Goal: Ask a question

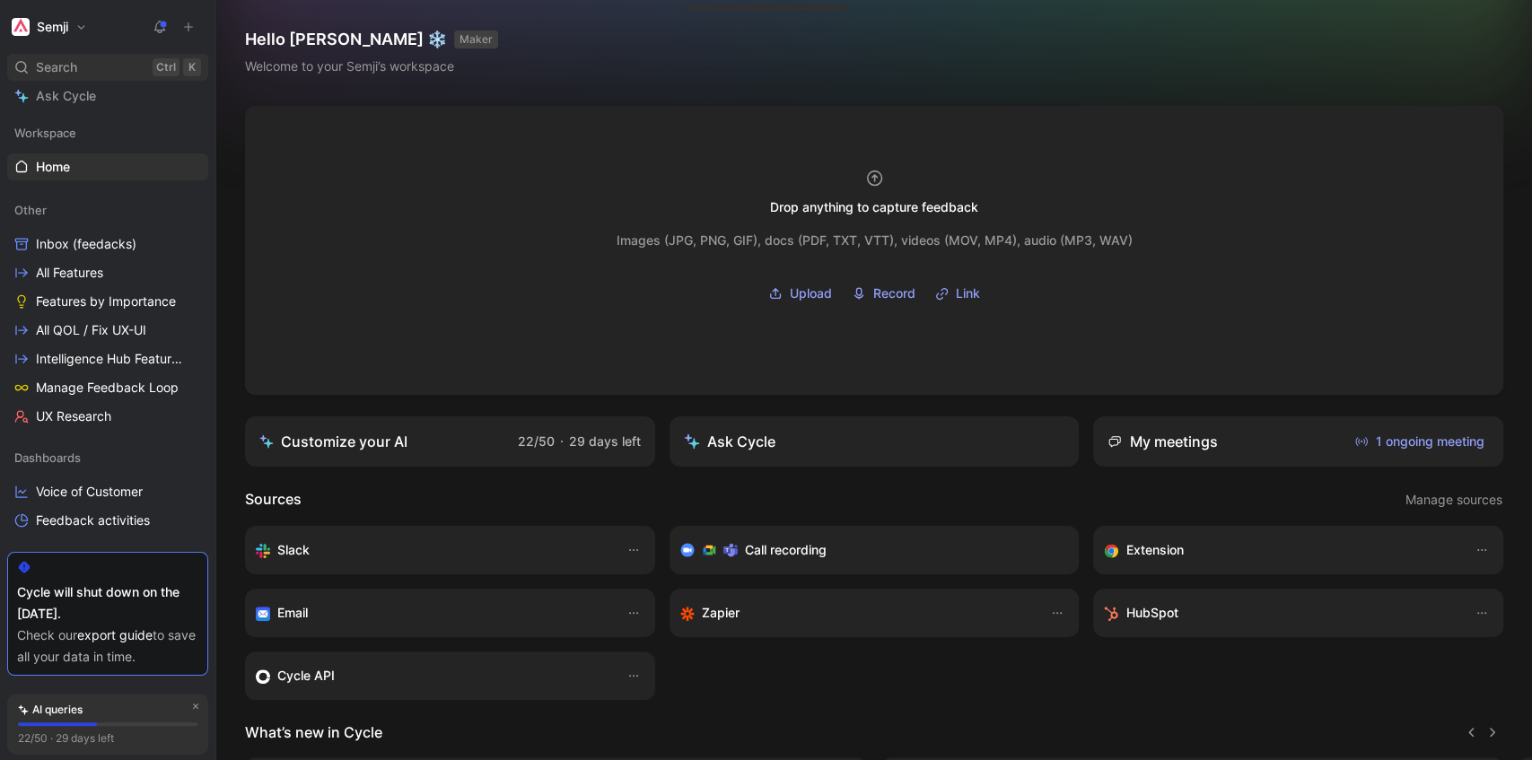
click at [78, 69] on div "Search Ctrl K" at bounding box center [107, 67] width 201 height 27
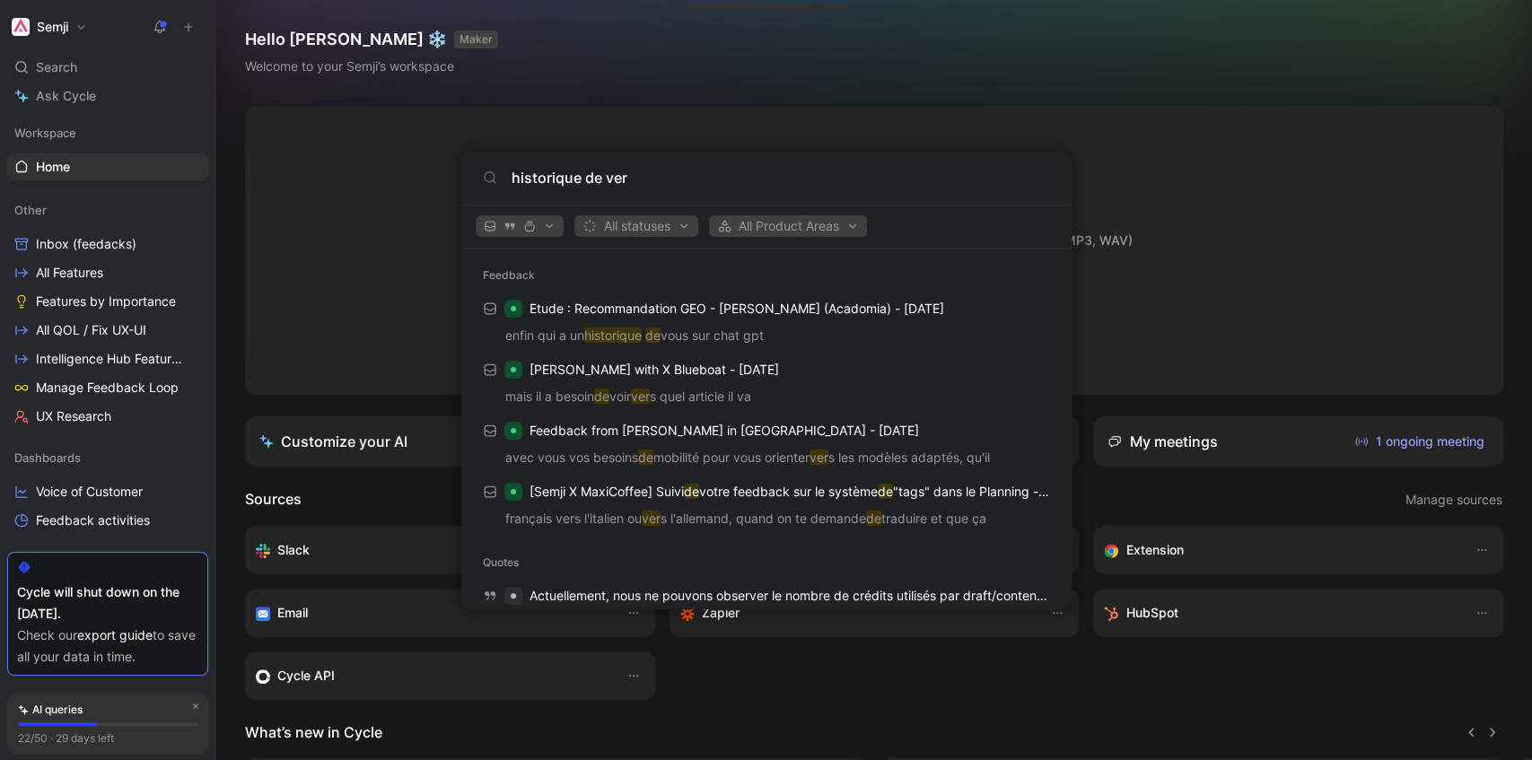
drag, startPoint x: 604, startPoint y: 171, endPoint x: 286, endPoint y: 145, distance: 318.8
click at [295, 145] on body "Semji Search Ctrl K Ask Cycle Workspace Home G then H Other Inbox (feedacks) Al…" at bounding box center [766, 380] width 1532 height 760
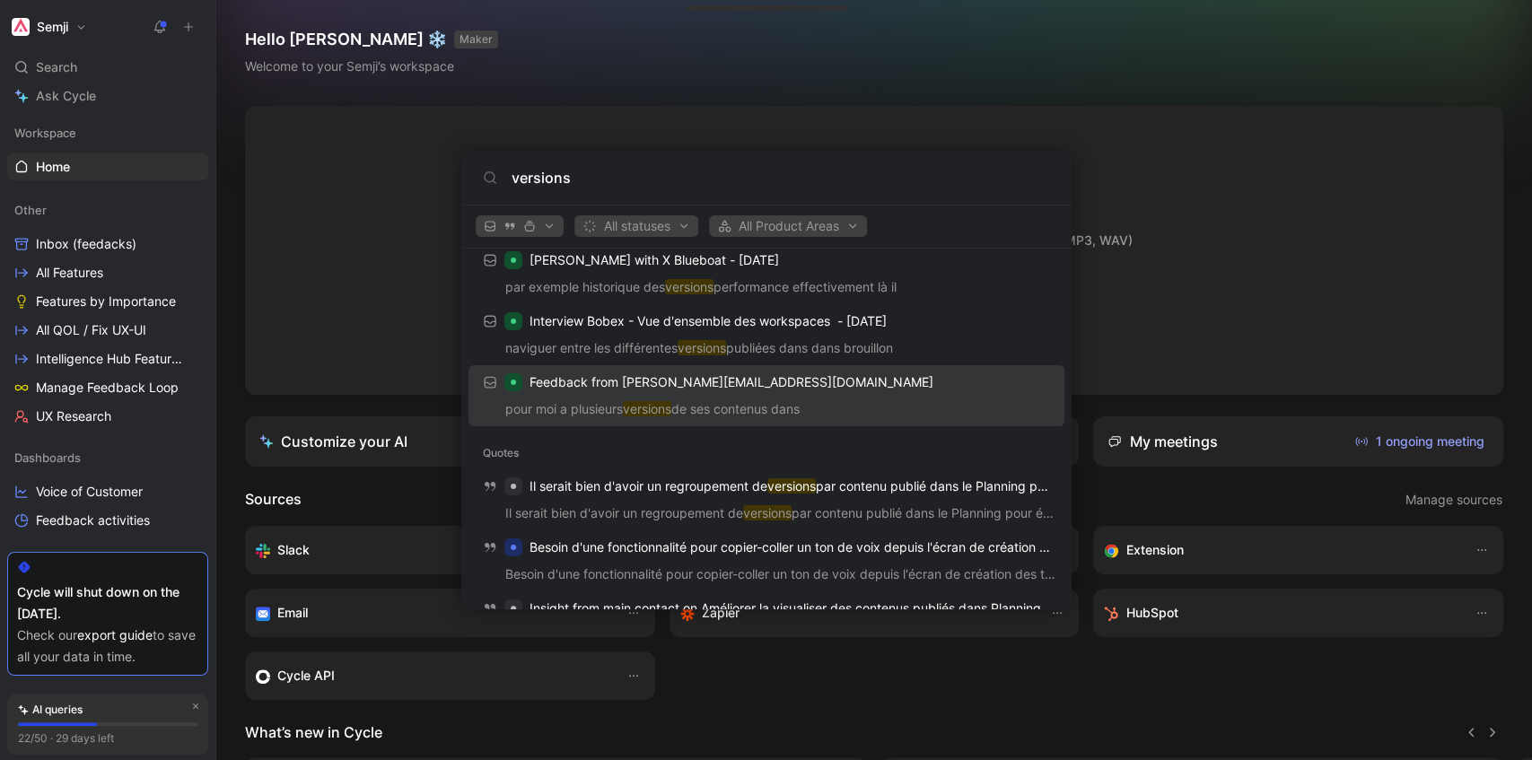
scroll to position [655, 0]
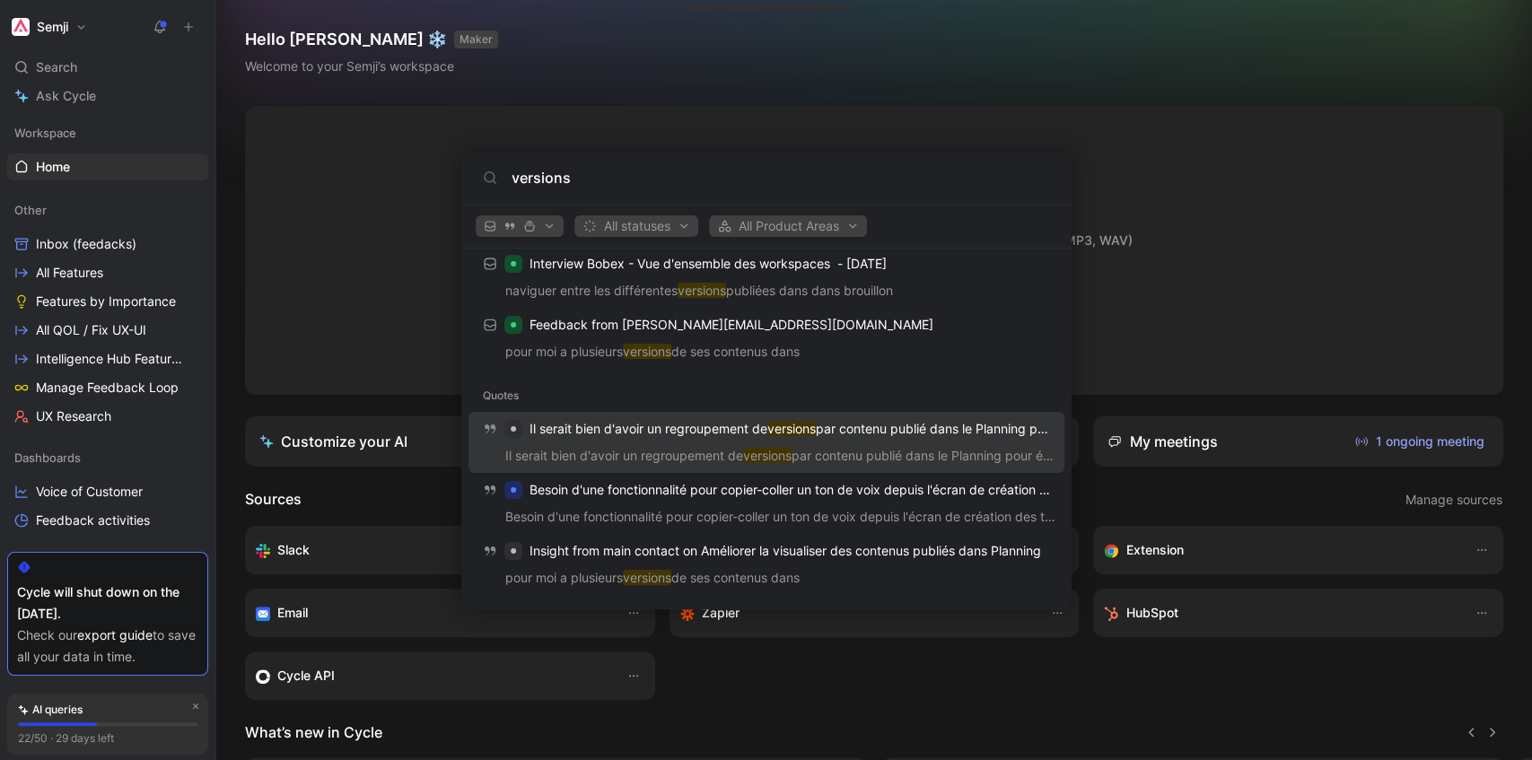
type input "versions"
click at [835, 434] on p "Il serait bien d'avoir un regroupement de versions par contenu publié dans le P…" at bounding box center [790, 429] width 521 height 22
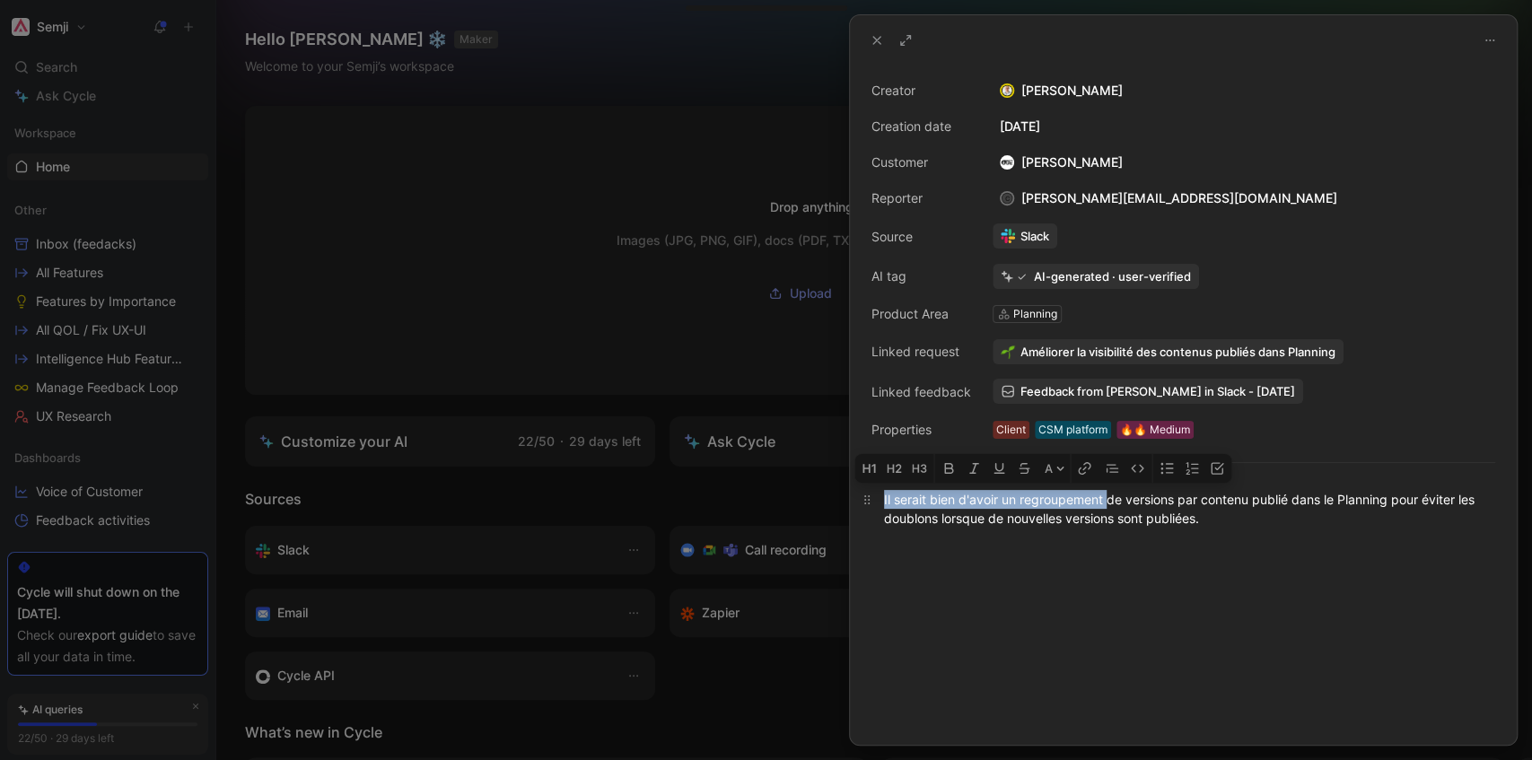
drag, startPoint x: 1127, startPoint y: 499, endPoint x: 1110, endPoint y: 503, distance: 17.4
click at [1110, 503] on div "Il serait bien d'avoir un regroupement de versions par contenu publié dans le P…" at bounding box center [1183, 509] width 599 height 38
click at [1116, 499] on div "Il serait bien d'avoir un regroupement de versions par contenu publié dans le P…" at bounding box center [1183, 509] width 599 height 38
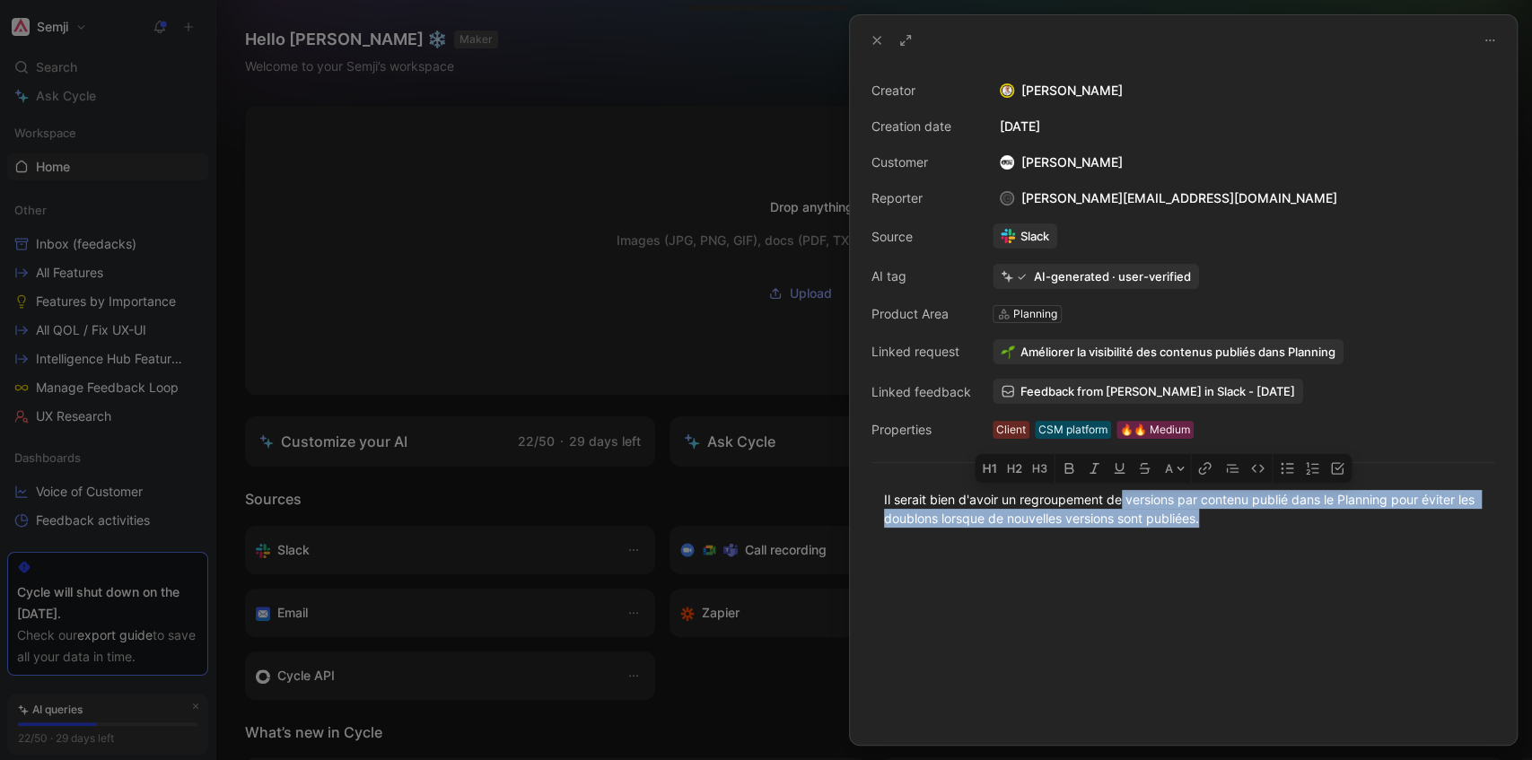
drag, startPoint x: 1370, startPoint y: 511, endPoint x: 1250, endPoint y: 539, distance: 122.6
click at [1250, 539] on div "Il serait bien d'avoir un regroupement de versions par contenu publié dans le P…" at bounding box center [1183, 508] width 667 height 77
drag, startPoint x: 831, startPoint y: 512, endPoint x: 838, endPoint y: 490, distance: 22.4
click at [838, 490] on div "Creator [PERSON_NAME] Creation date [DATE] Customer [PERSON_NAME] O Reporter c …" at bounding box center [766, 380] width 1532 height 760
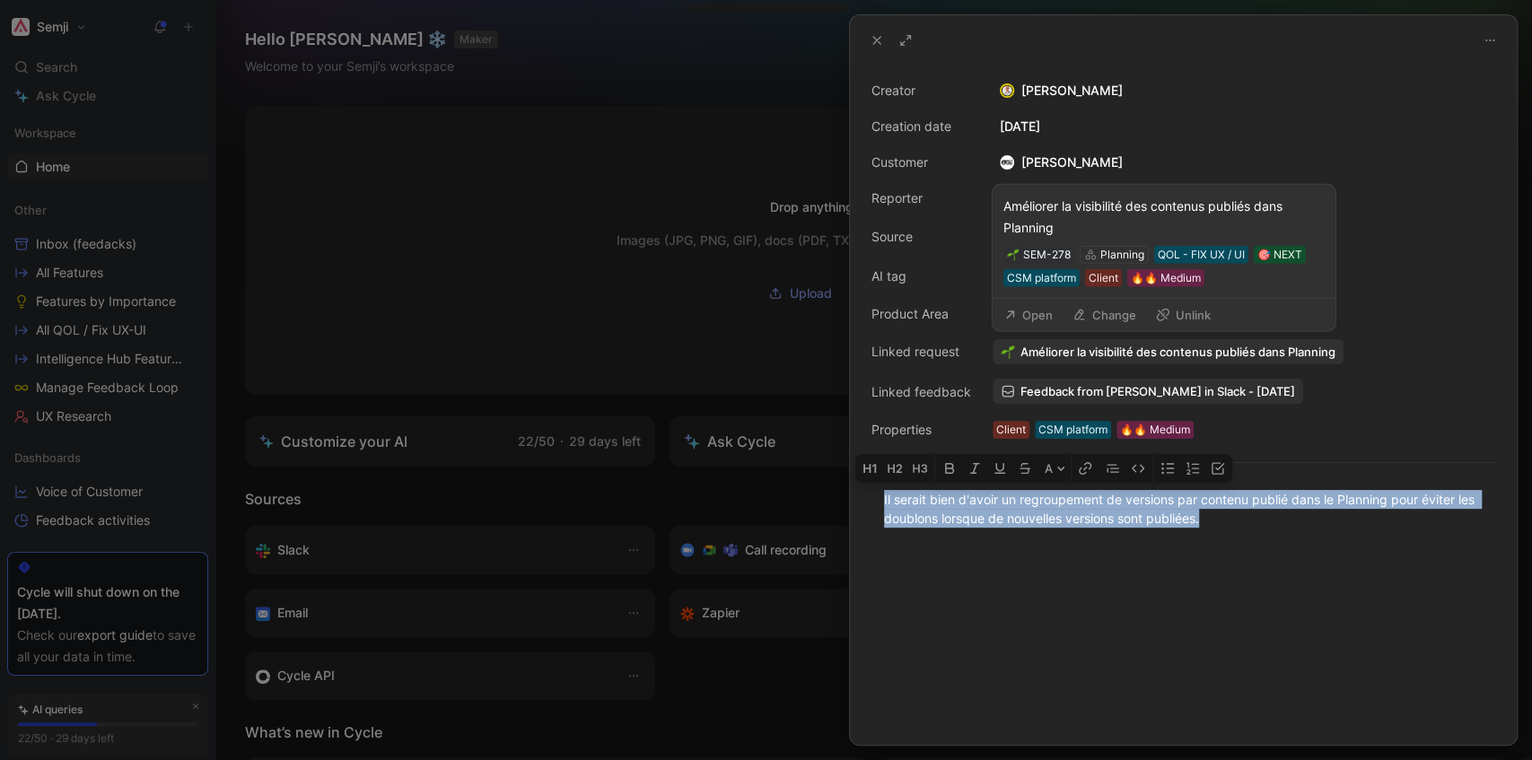
click at [1147, 352] on span "Améliorer la visibilité des contenus publiés dans Planning" at bounding box center [1178, 352] width 315 height 16
click at [1089, 204] on div "Améliorer la visibilité des contenus publiés dans Planning" at bounding box center [1164, 217] width 321 height 43
click at [1036, 312] on button "Open" at bounding box center [1028, 315] width 65 height 25
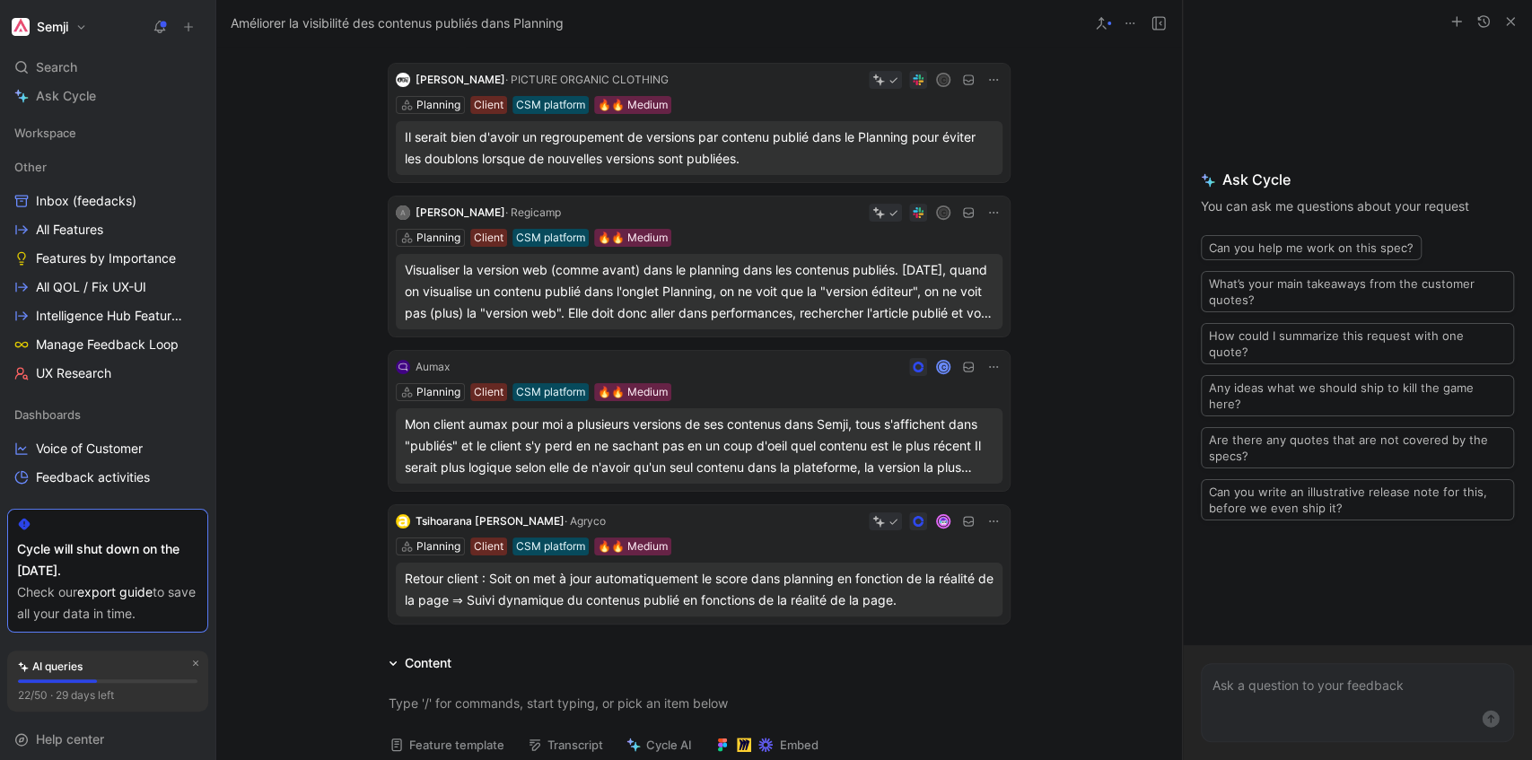
scroll to position [180, 0]
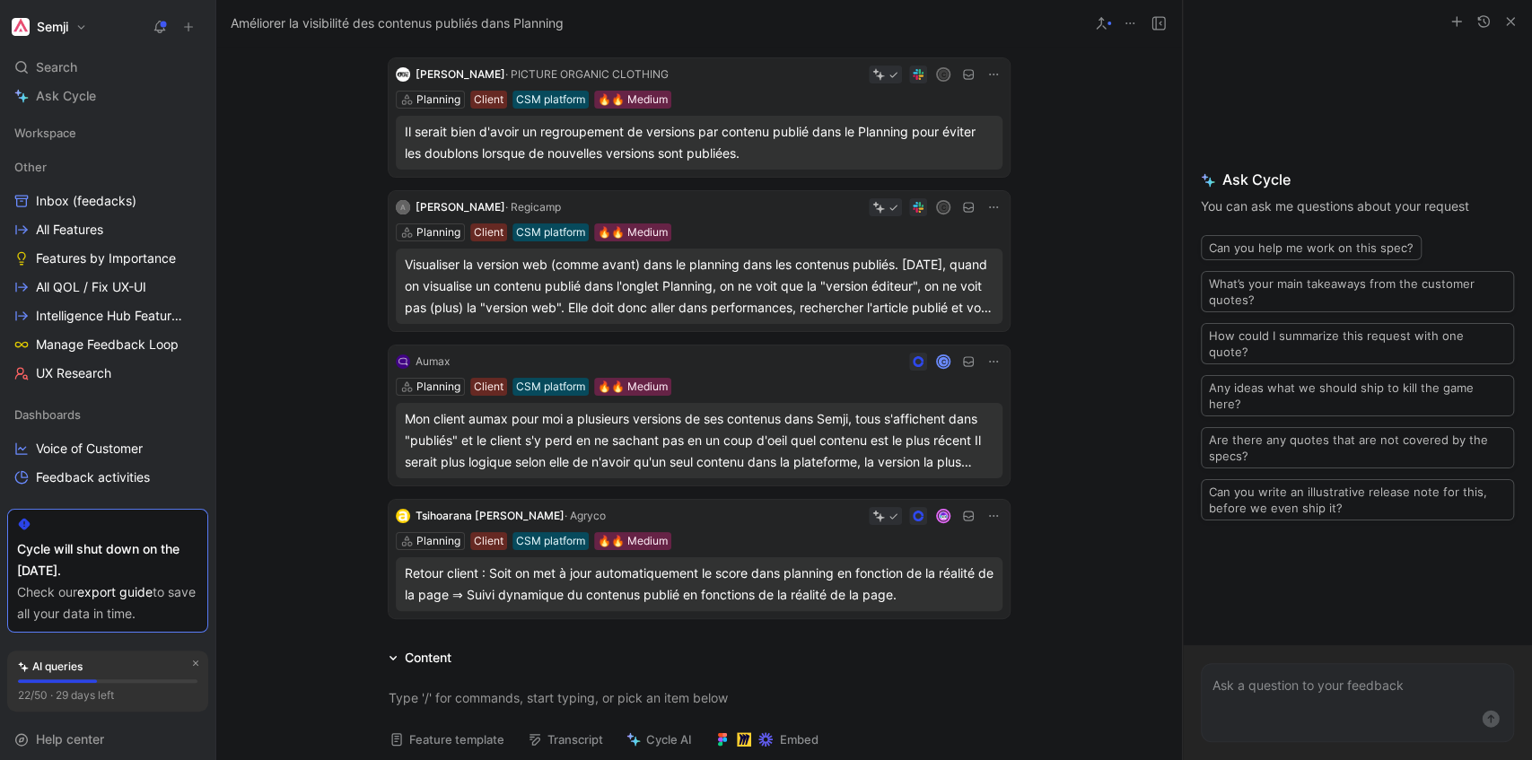
click at [648, 422] on div "Mon client aumax pour moi a plusieurs versions de ses contenus dans Semji, tous…" at bounding box center [699, 440] width 589 height 65
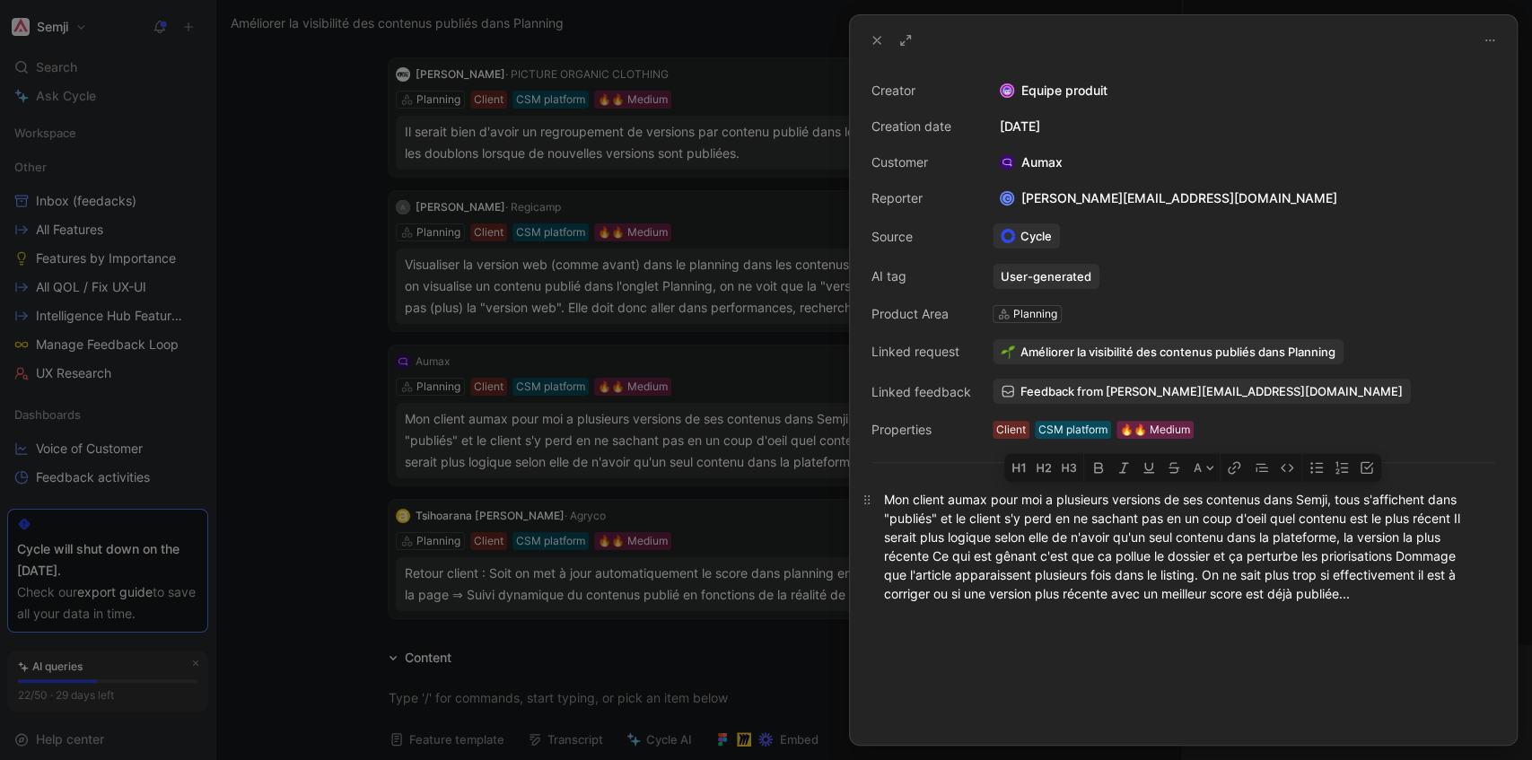
drag, startPoint x: 1160, startPoint y: 499, endPoint x: 1278, endPoint y: 592, distance: 150.8
click at [1273, 593] on div "Mon client aumax pour moi a plusieurs versions de ses contenus dans Semji, tous…" at bounding box center [1183, 546] width 599 height 113
click at [1280, 593] on div "Mon client aumax pour moi a plusieurs versions de ses contenus dans Semji, tous…" at bounding box center [1183, 546] width 599 height 113
drag, startPoint x: 720, startPoint y: 508, endPoint x: 710, endPoint y: 515, distance: 12.2
click at [717, 508] on div at bounding box center [766, 380] width 1532 height 760
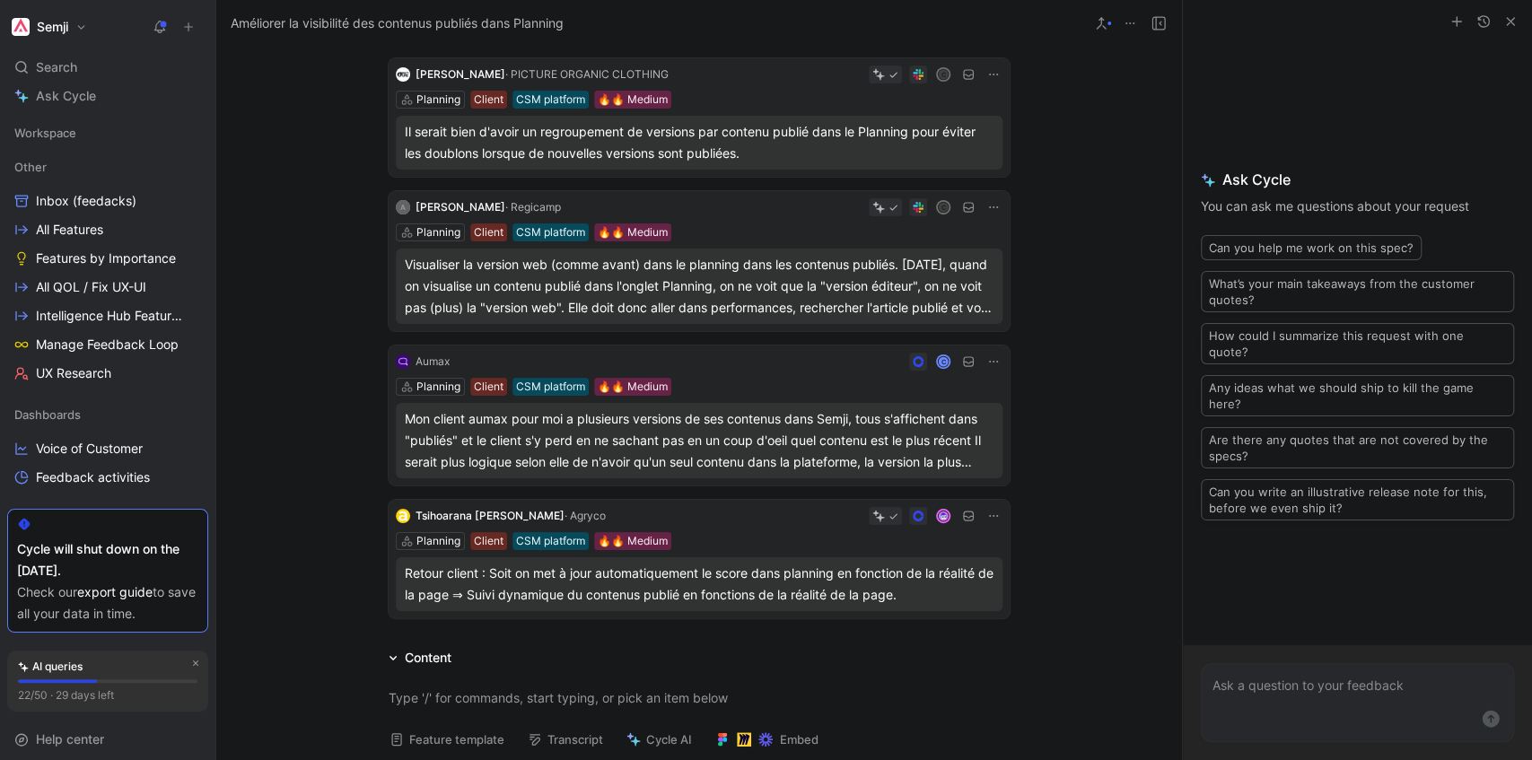
click at [1135, 22] on icon at bounding box center [1130, 23] width 14 height 14
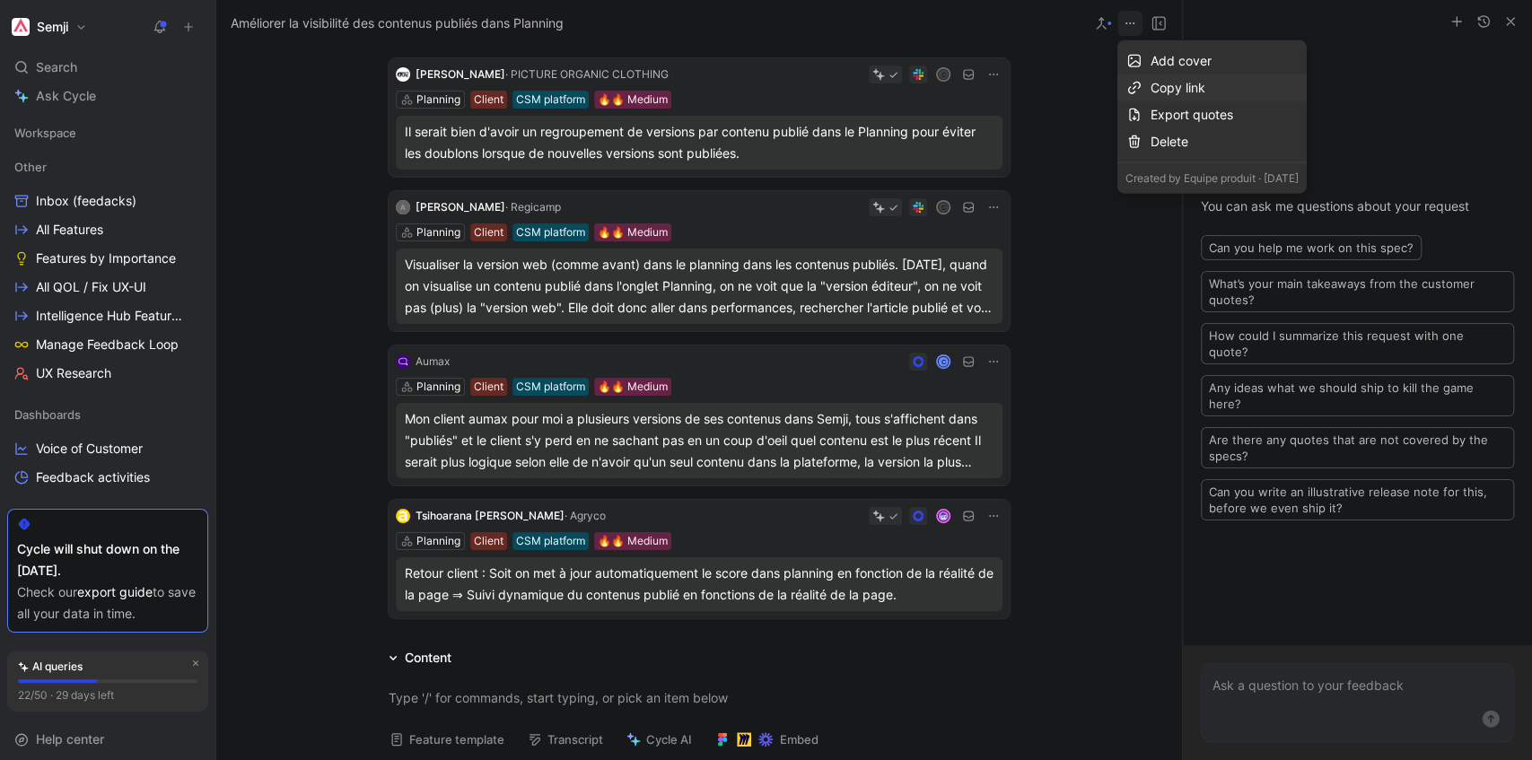
click at [1189, 85] on div "Copy link" at bounding box center [1225, 88] width 148 height 22
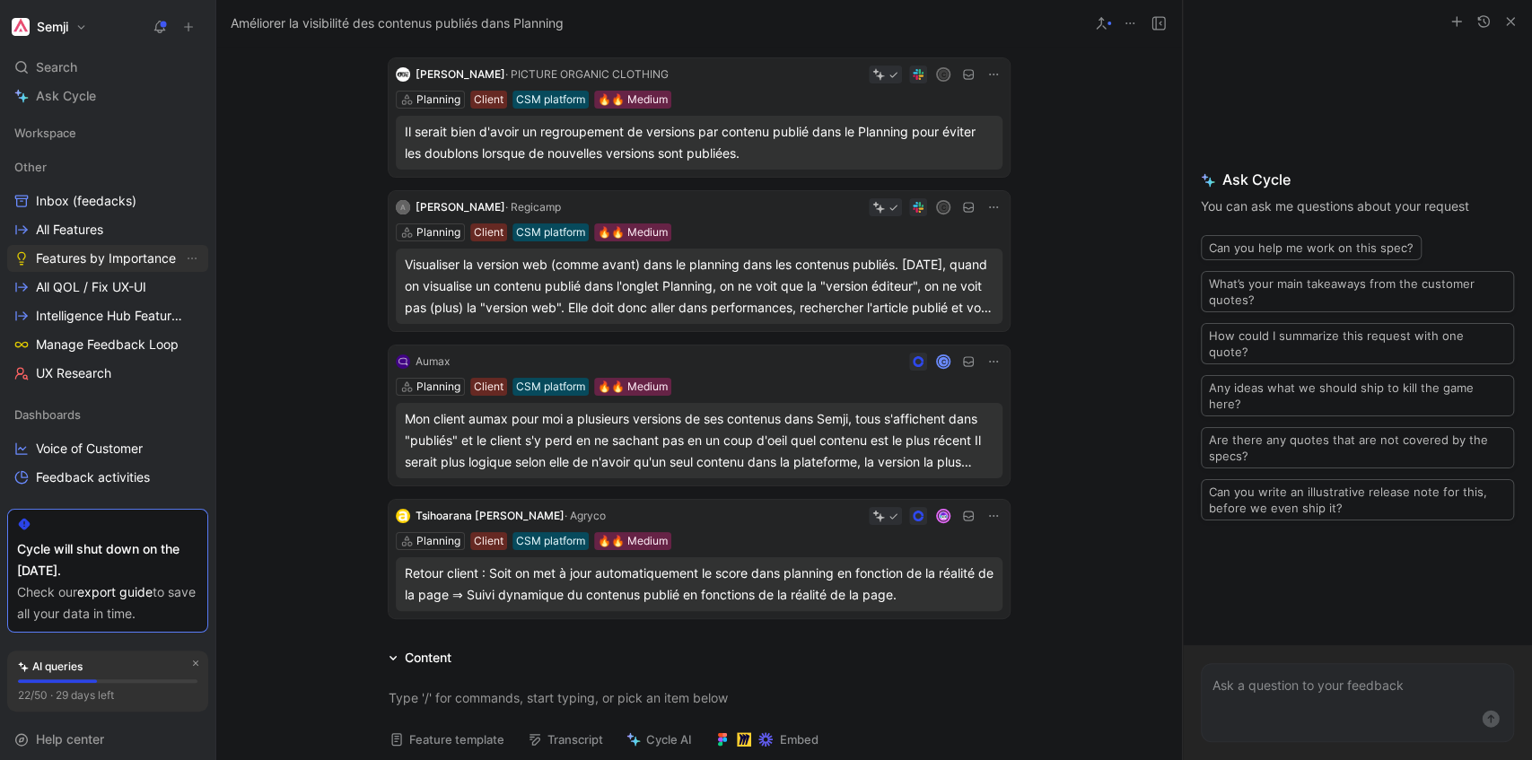
click at [75, 253] on span "Features by Importance" at bounding box center [106, 259] width 140 height 18
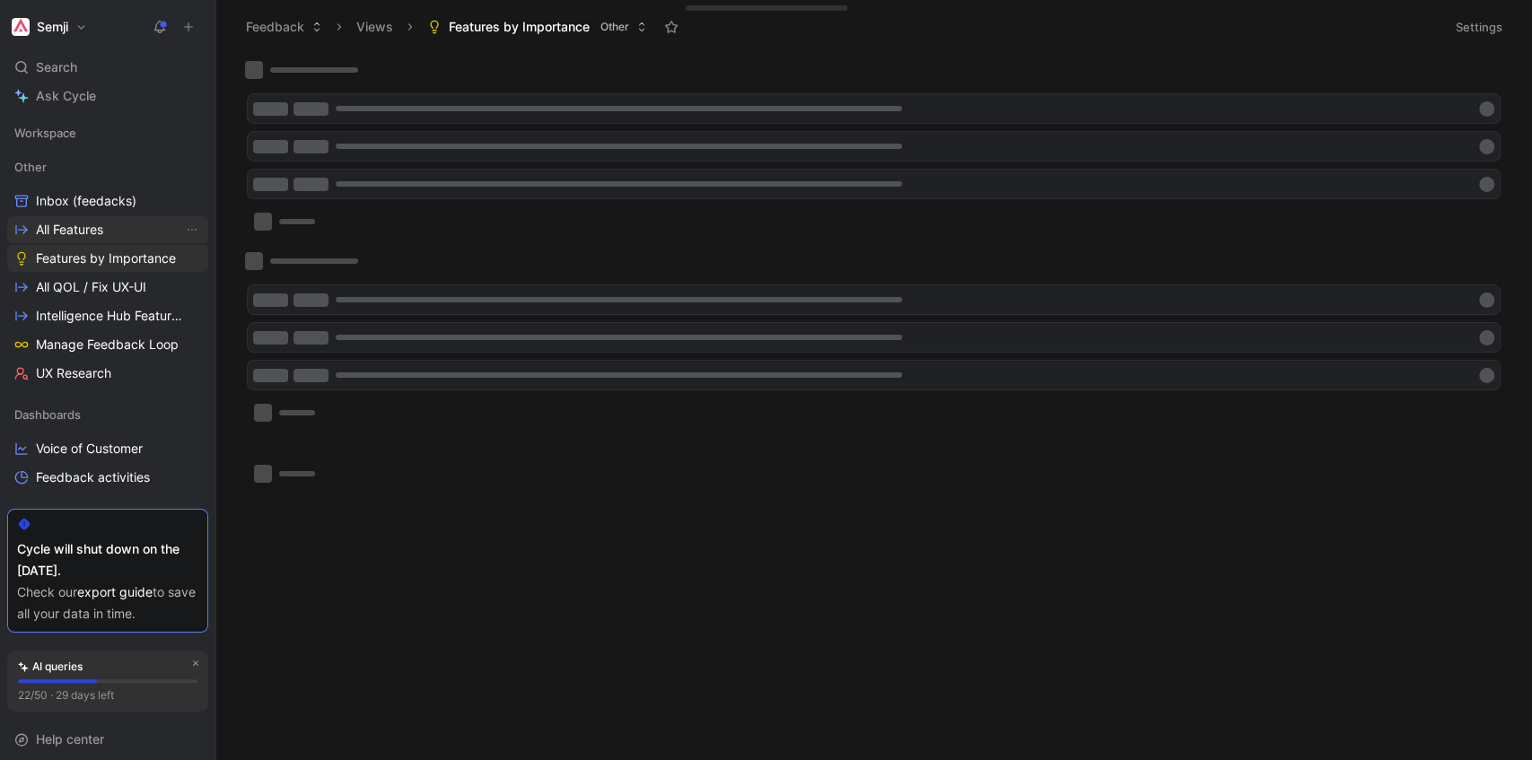
click at [75, 229] on span "All Features" at bounding box center [69, 230] width 67 height 18
click at [76, 280] on span "All QOL / Fix UX-UI" at bounding box center [91, 287] width 110 height 18
click at [101, 289] on span "All QOL / Fix UX-UI" at bounding box center [91, 287] width 110 height 18
